Goal: Transaction & Acquisition: Purchase product/service

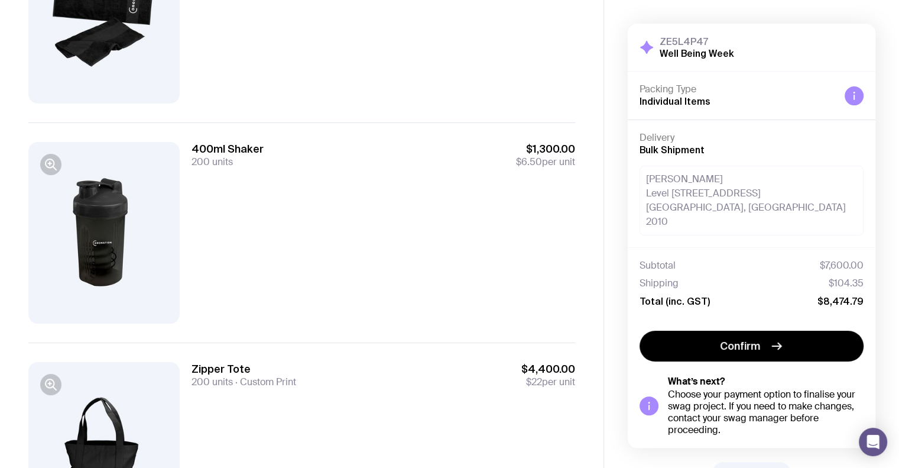
scroll to position [335, 0]
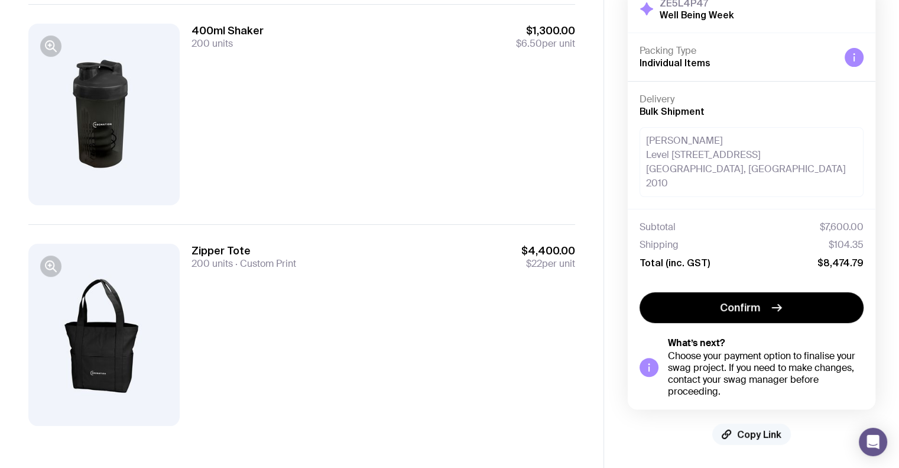
click at [746, 432] on span "Copy Link" at bounding box center [759, 434] width 44 height 12
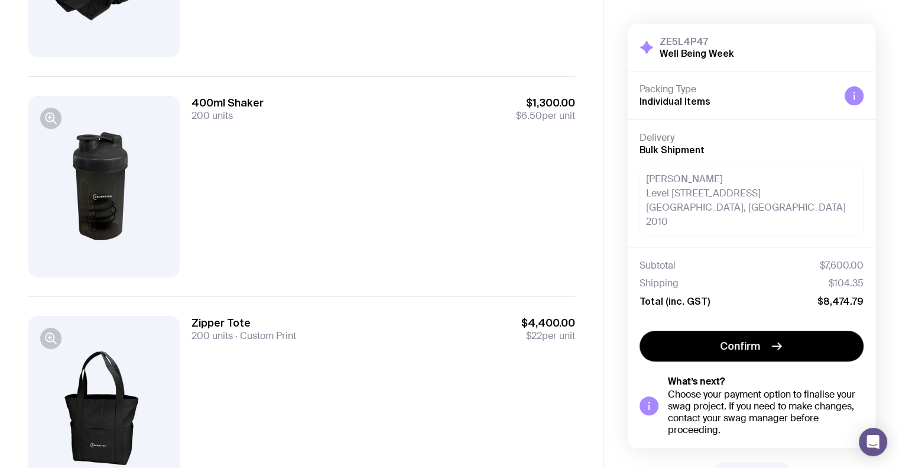
scroll to position [335, 0]
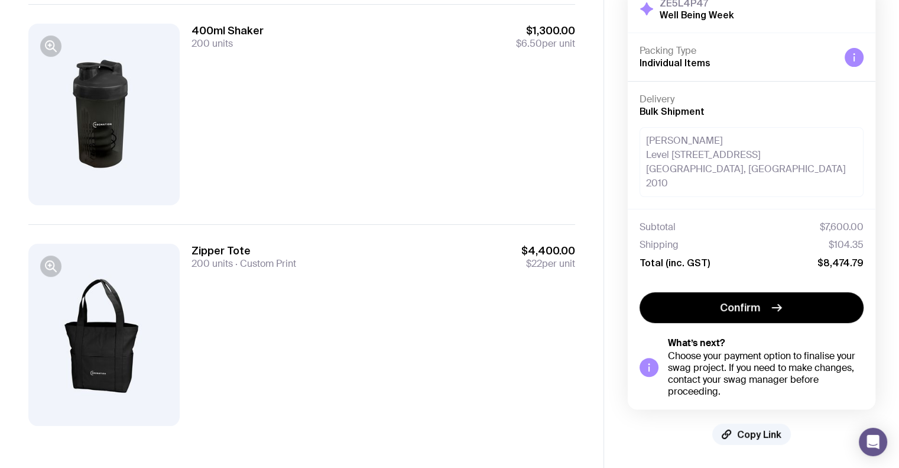
drag, startPoint x: 546, startPoint y: 371, endPoint x: 671, endPoint y: 345, distance: 127.6
click at [546, 371] on div "Zipper Tote 200 units Custom Print $4,400.00 $22 per unit" at bounding box center [384, 335] width 384 height 182
click at [494, 378] on div "Zipper Tote 200 units Custom Print $4,400.00 $22 per unit" at bounding box center [384, 335] width 384 height 182
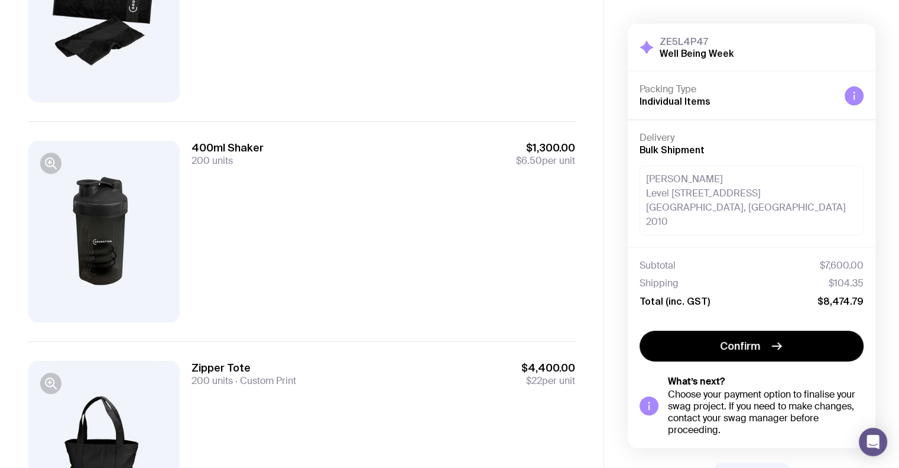
scroll to position [216, 0]
click at [859, 275] on div "Subtotal $7,600.00 Shipping $104.35 Total (inc. GST) $8,474.79" at bounding box center [752, 283] width 224 height 47
click at [830, 277] on span "$104.35" at bounding box center [846, 283] width 35 height 12
